Goal: Task Accomplishment & Management: Use online tool/utility

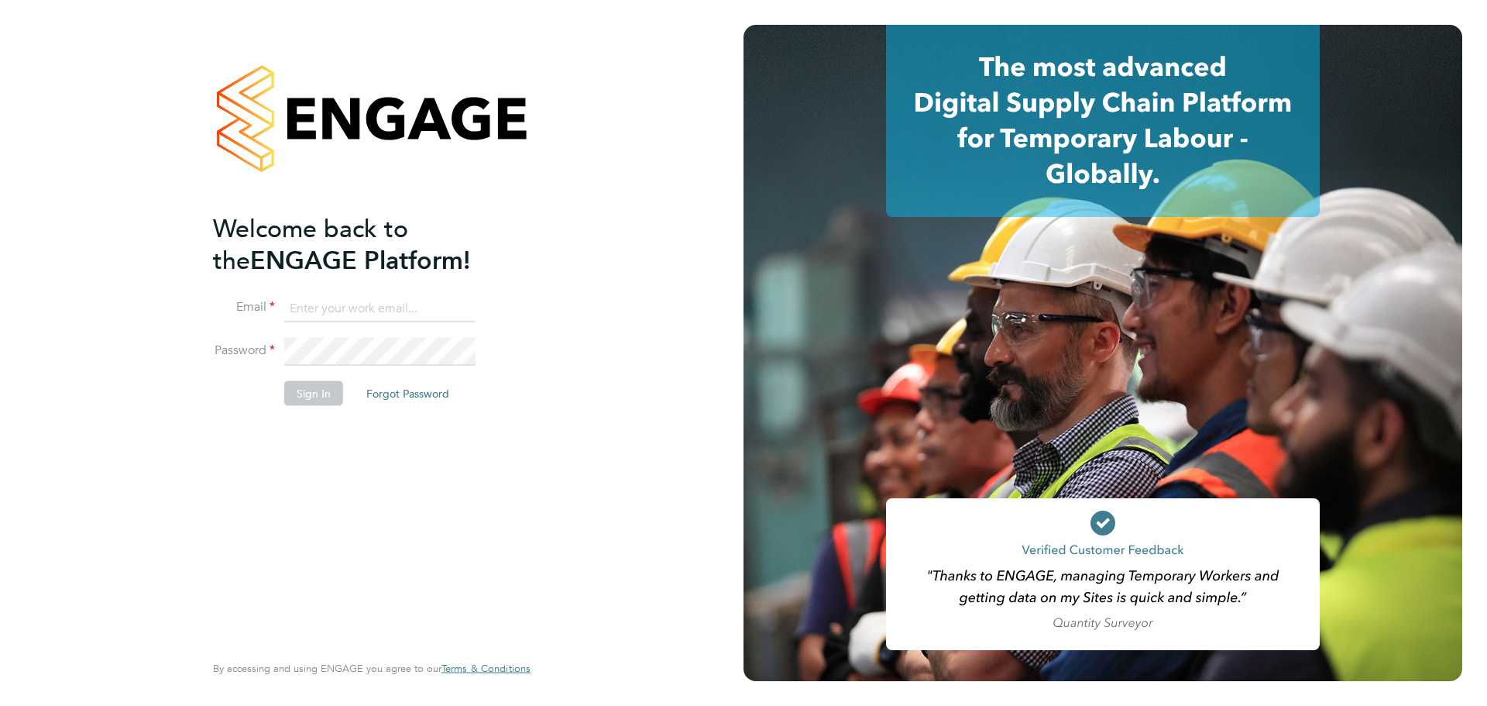
click at [295, 307] on input at bounding box center [379, 308] width 191 height 28
type input "[EMAIL_ADDRESS][PERSON_NAME][PERSON_NAME][DOMAIN_NAME]"
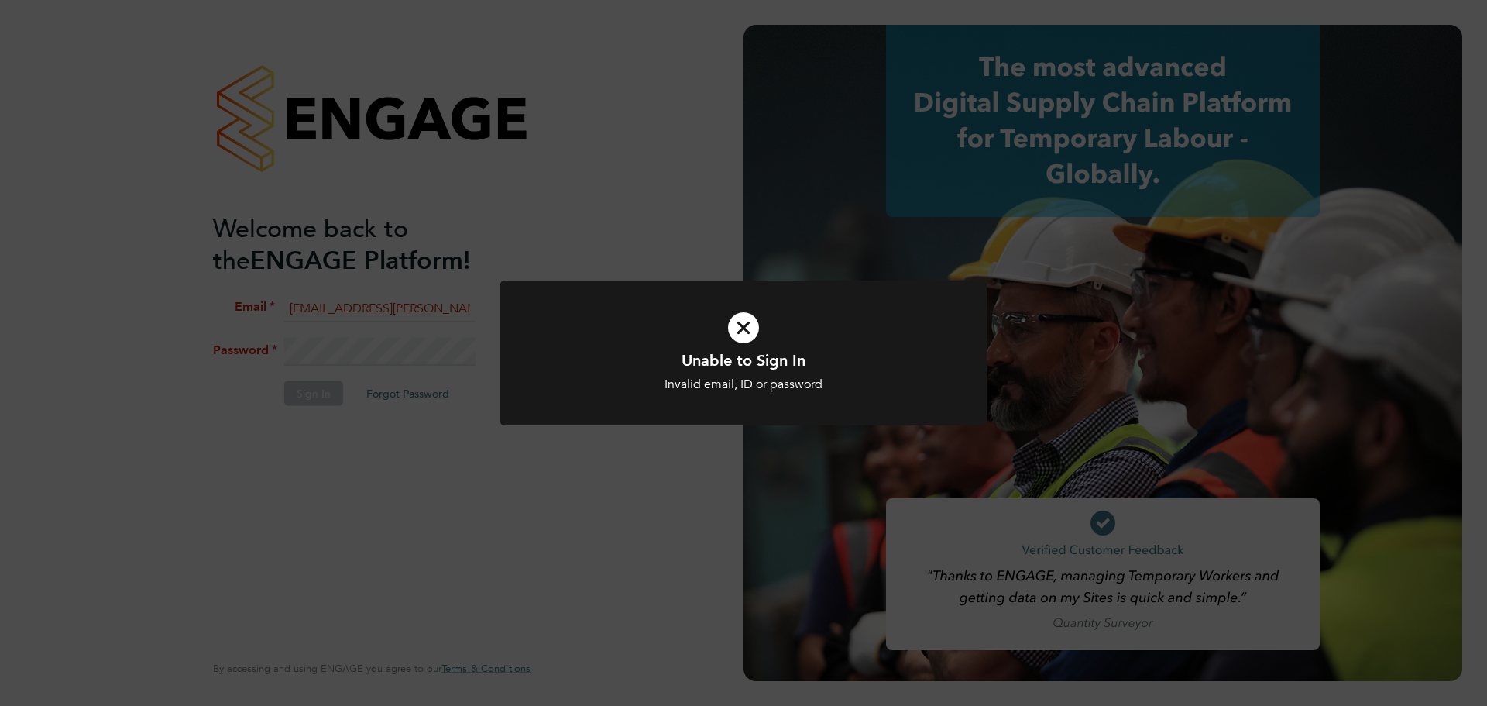
click at [734, 321] on icon at bounding box center [743, 327] width 403 height 60
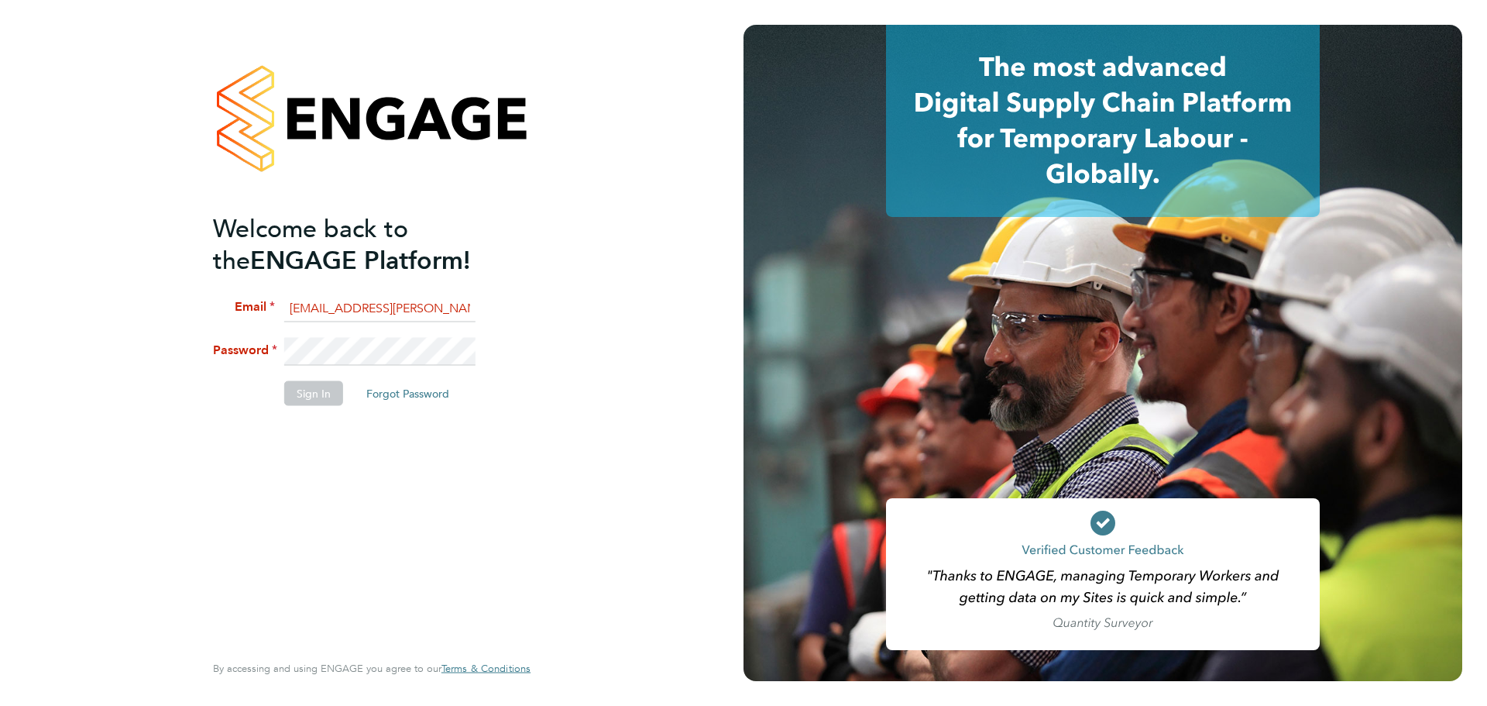
click at [245, 340] on li "Password" at bounding box center [364, 359] width 302 height 43
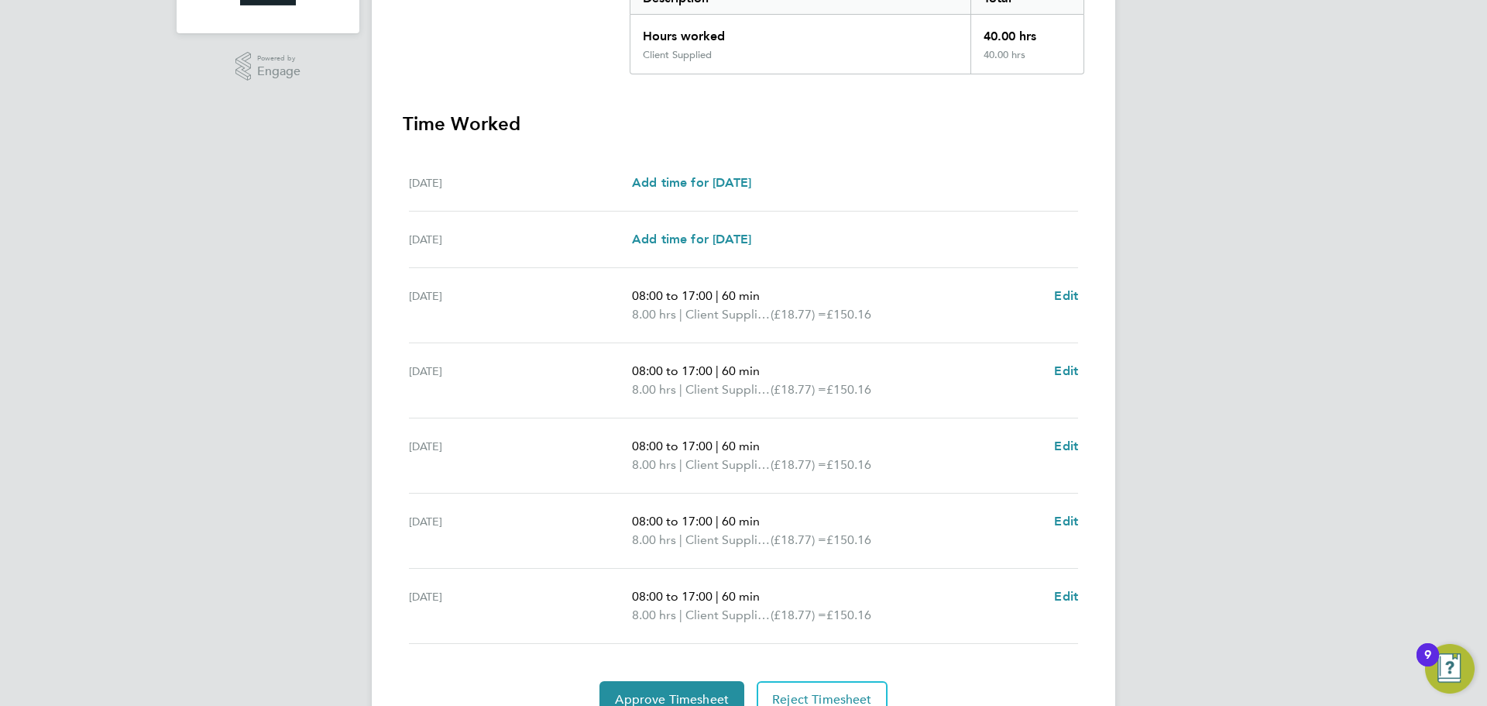
scroll to position [426, 0]
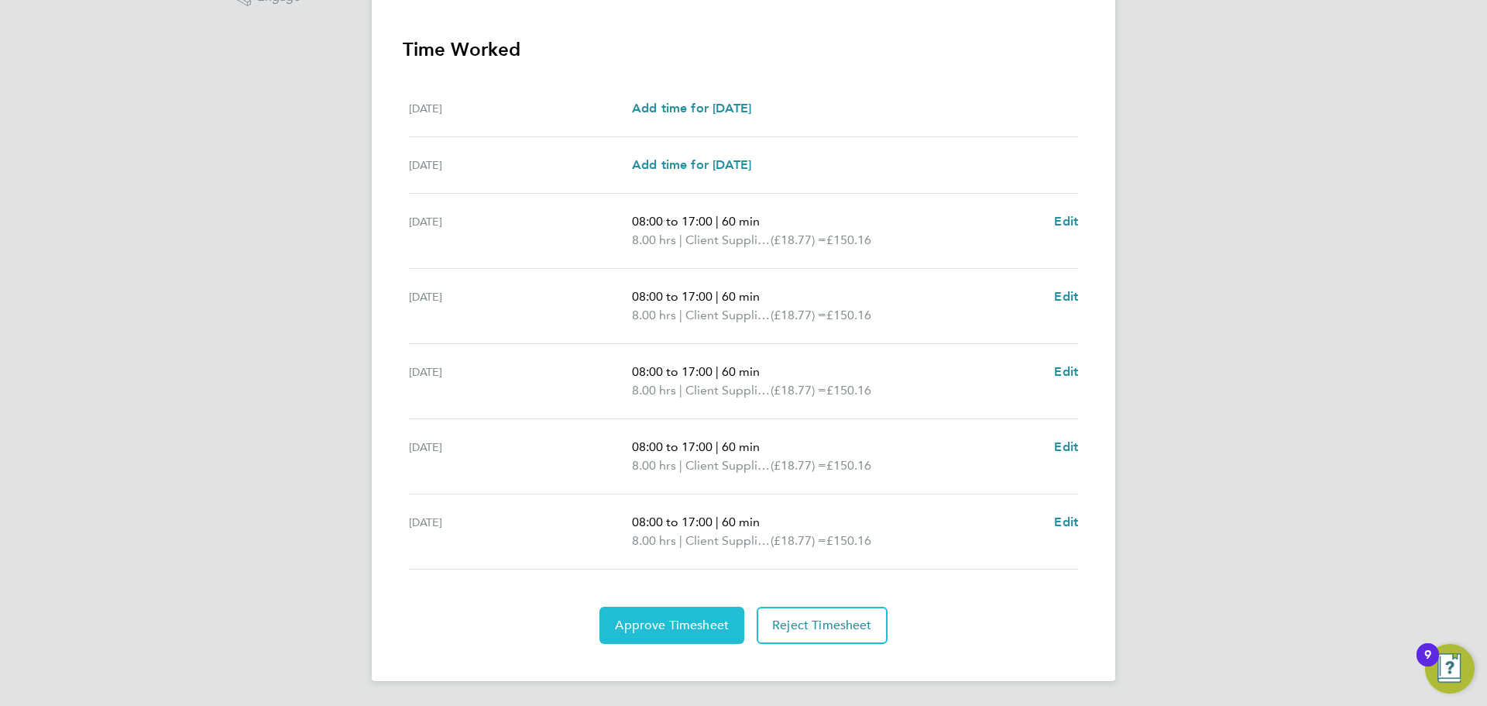
click at [644, 622] on span "Approve Timesheet" at bounding box center [672, 624] width 114 height 15
